Goal: Task Accomplishment & Management: Manage account settings

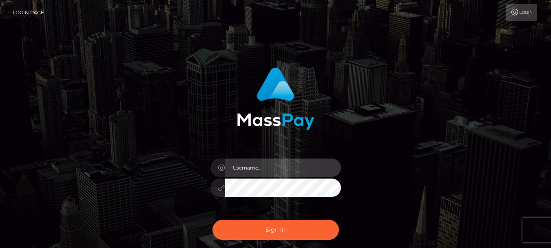
click at [275, 170] on input "text" at bounding box center [283, 167] width 116 height 18
type input "gabrieljceballos@gmail.com"
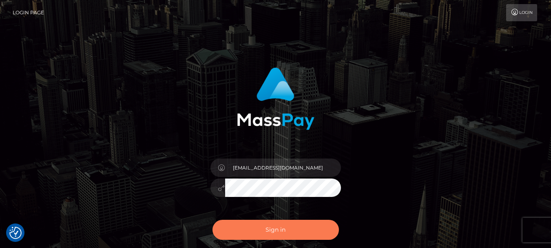
click at [273, 224] on button "Sign in" at bounding box center [276, 230] width 127 height 20
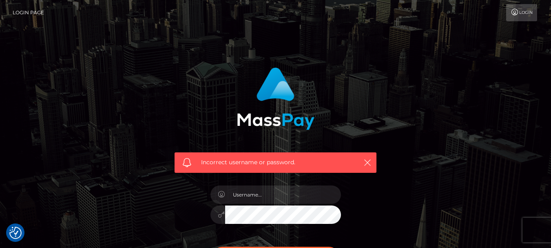
checkbox input "true"
